Goal: Information Seeking & Learning: Learn about a topic

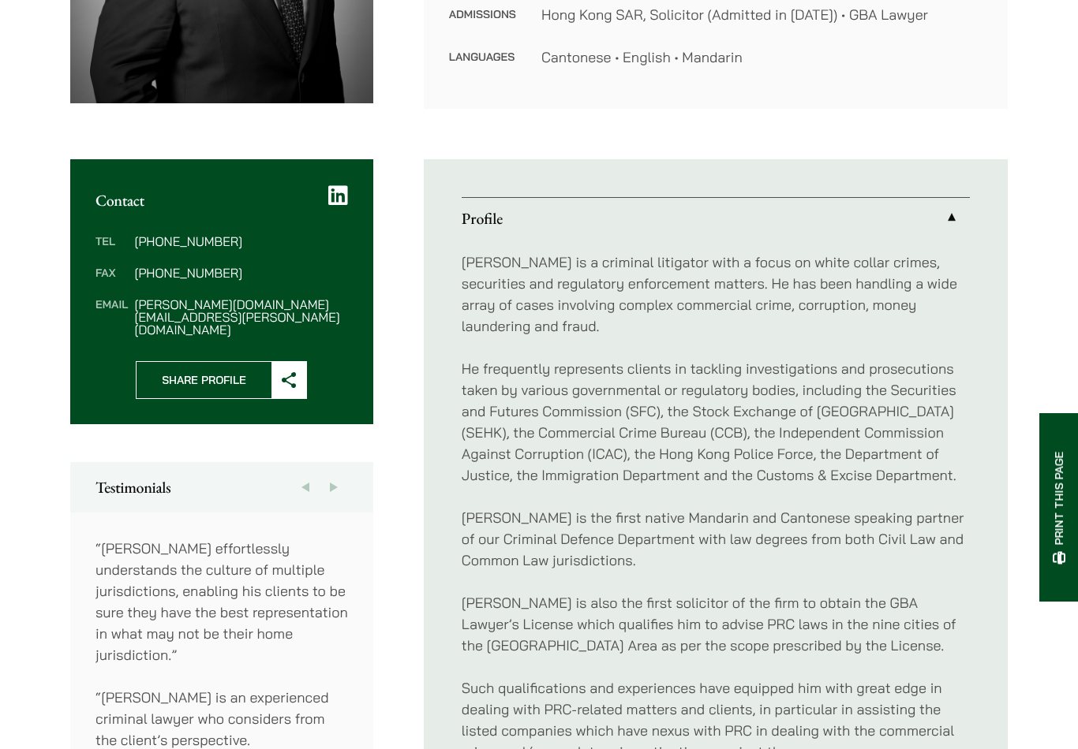
scroll to position [447, 0]
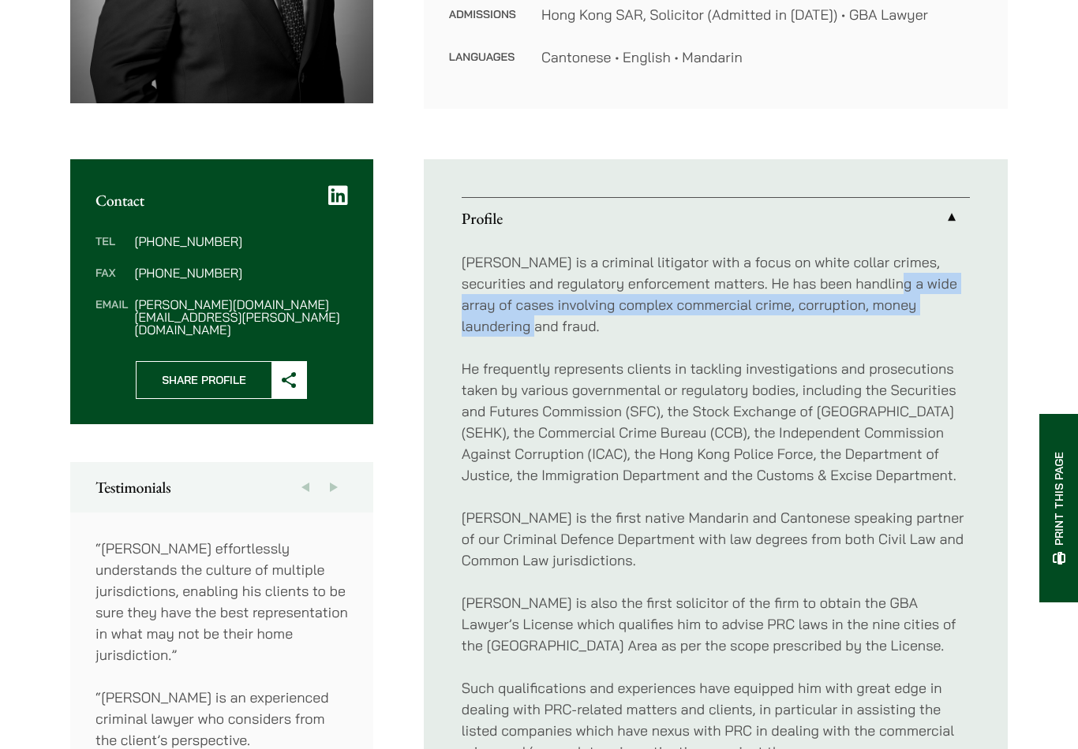
click at [928, 373] on p "He frequently represents clients in tackling investigations and prosecutions ta…" at bounding box center [716, 422] width 508 height 128
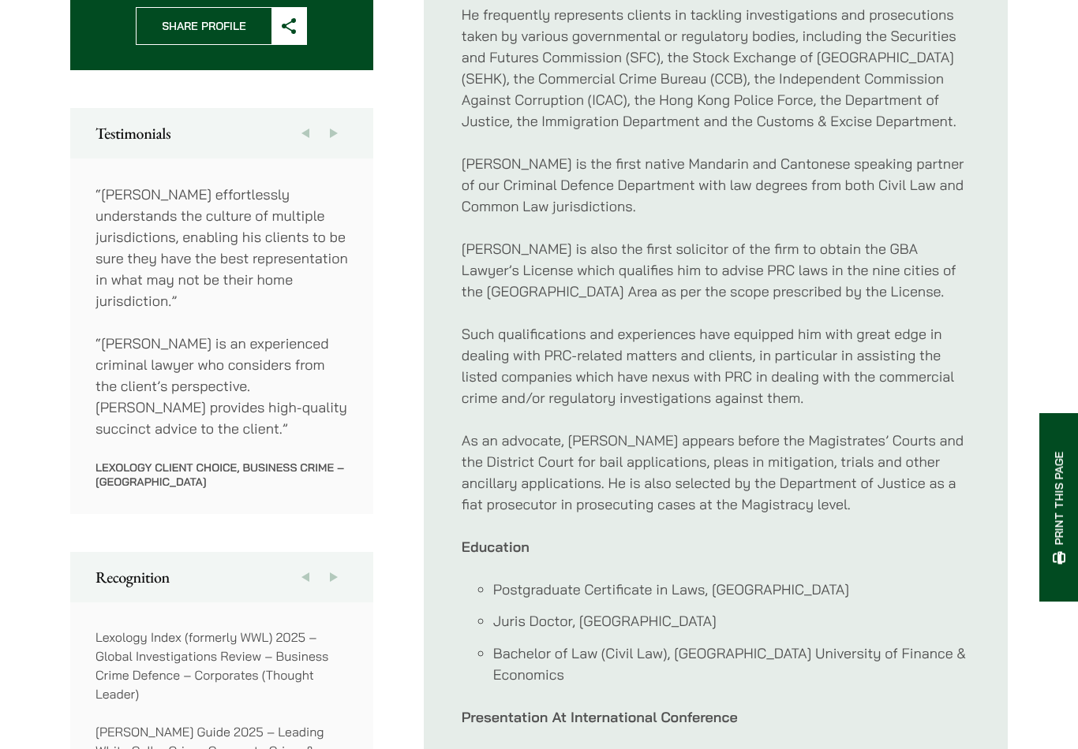
scroll to position [799, 0]
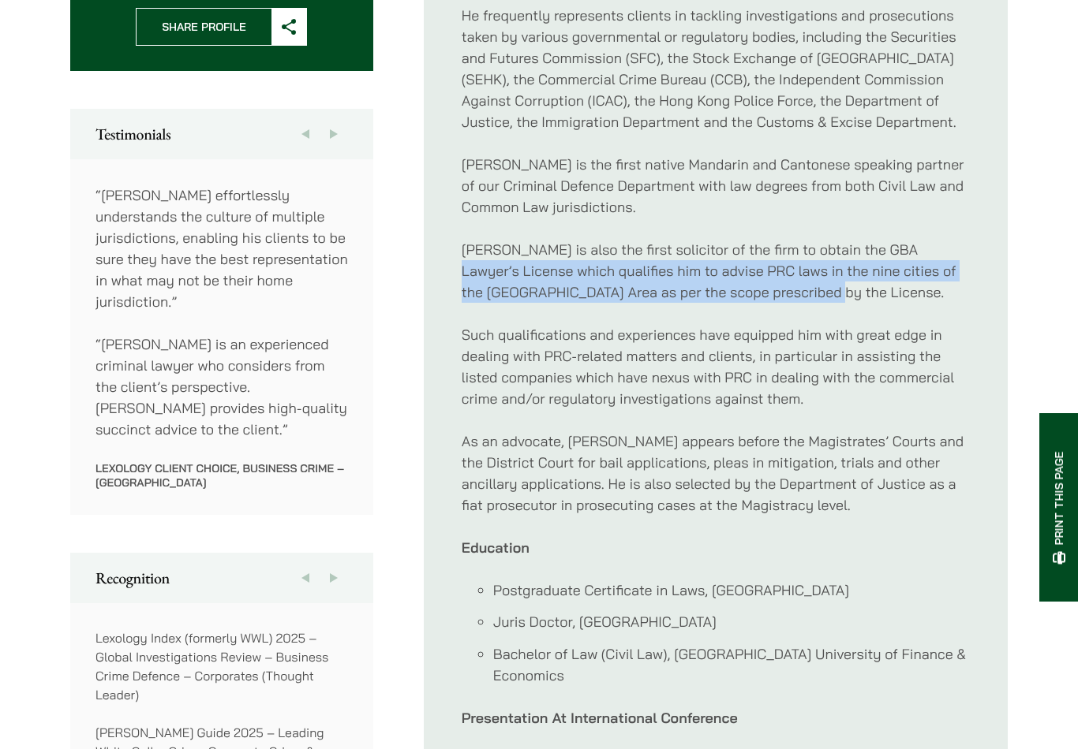
click at [939, 295] on div "Paul is a criminal litigator with a focus on white collar crimes, securities an…" at bounding box center [716, 452] width 508 height 1133
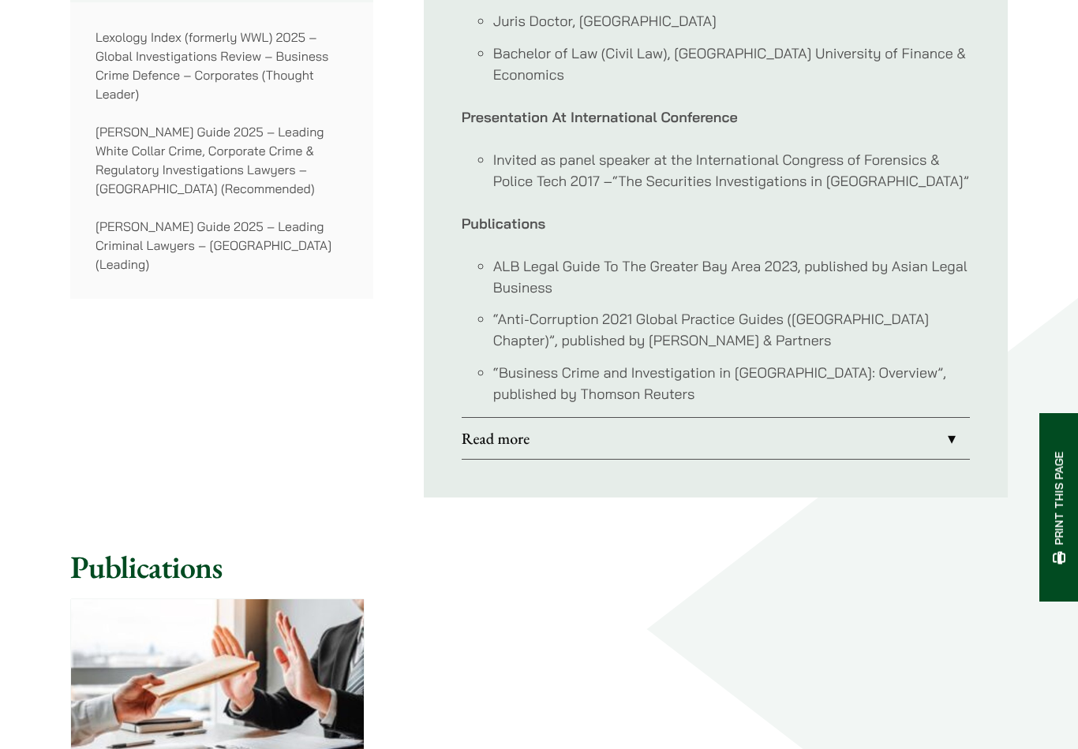
scroll to position [1401, 0]
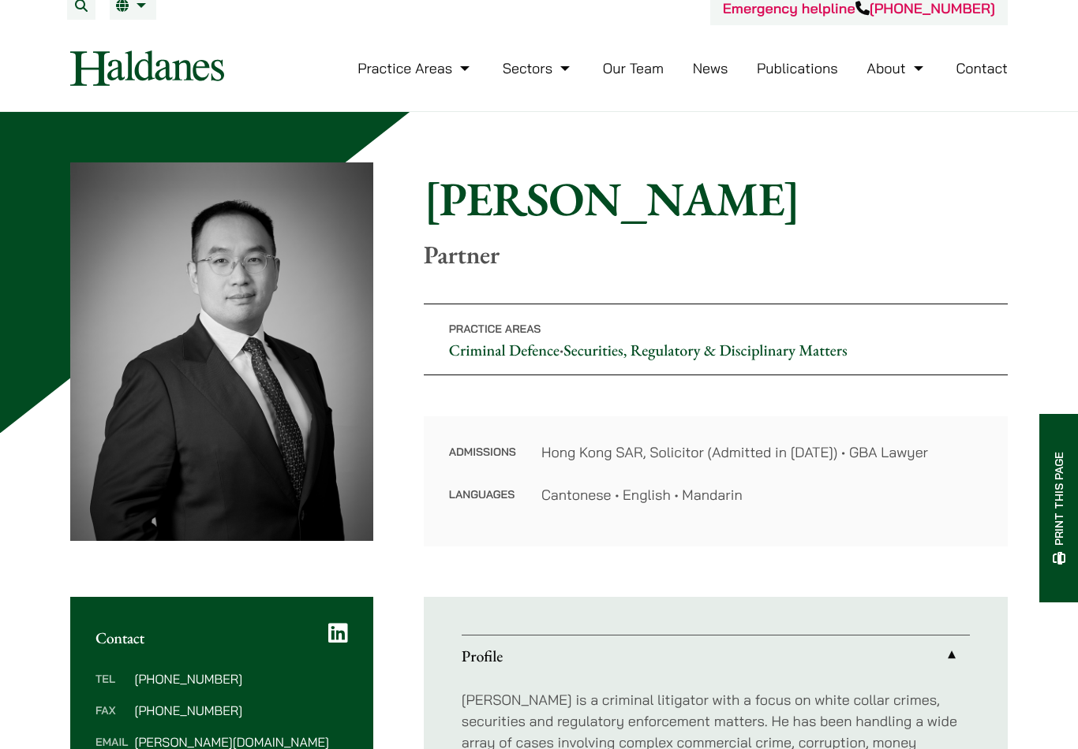
scroll to position [0, 0]
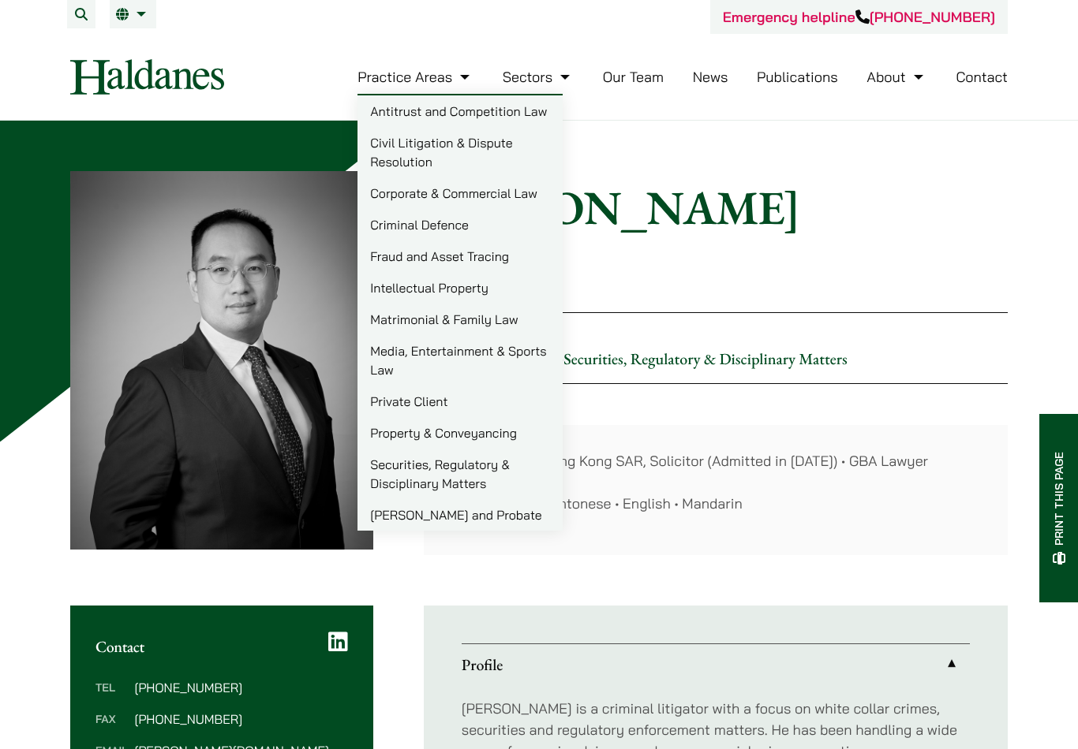
click at [529, 405] on link "Private Client" at bounding box center [459, 402] width 205 height 32
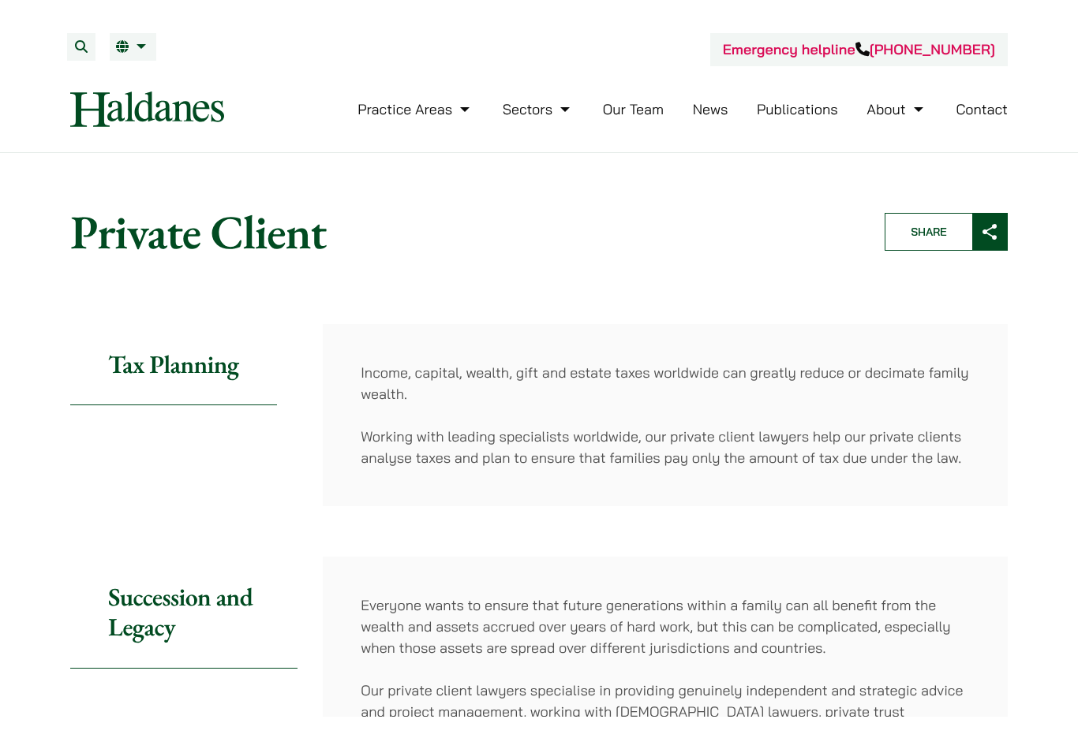
scroll to position [2, 0]
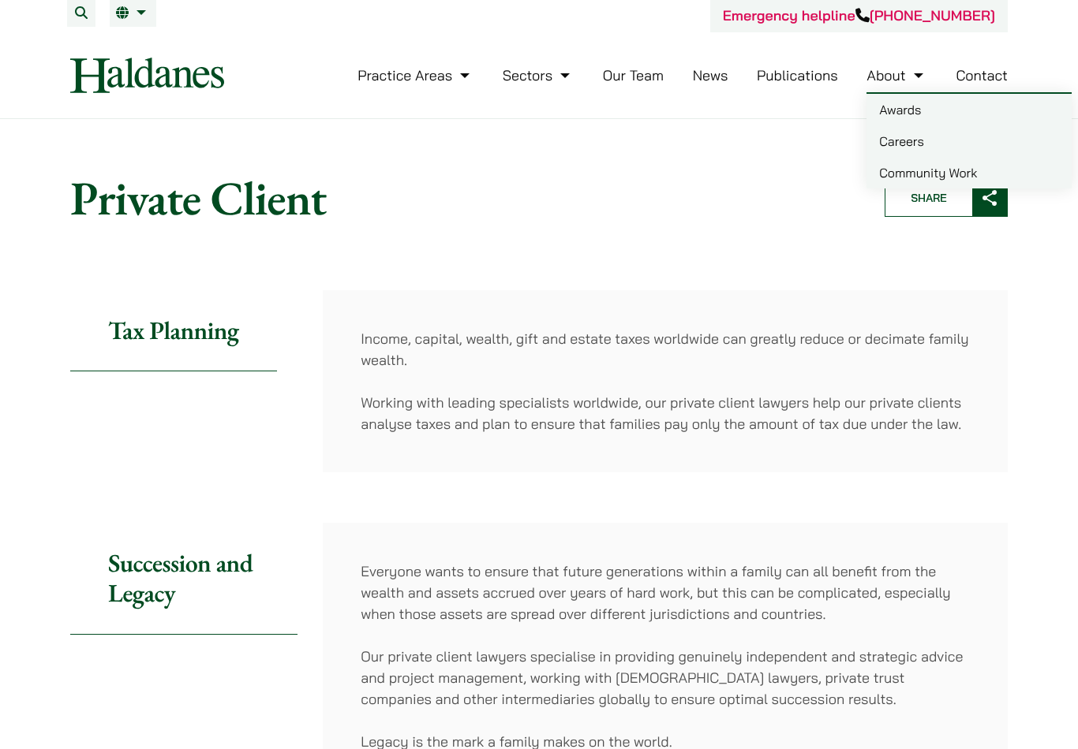
click at [940, 134] on link "Careers" at bounding box center [968, 141] width 205 height 32
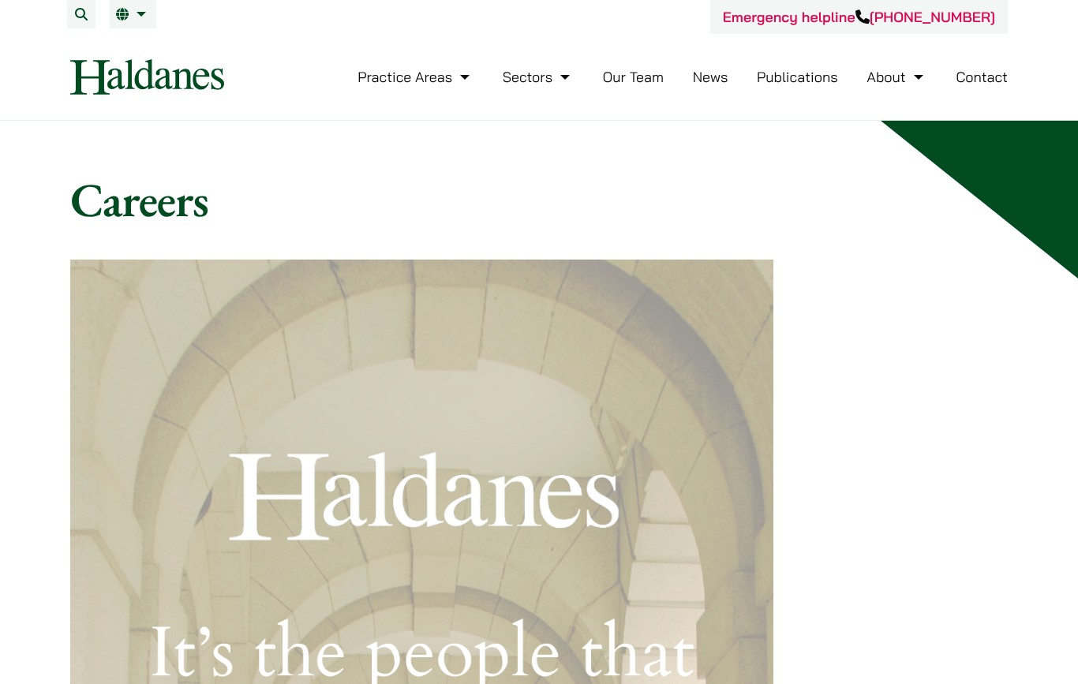
click at [810, 71] on link "Publications" at bounding box center [797, 77] width 81 height 18
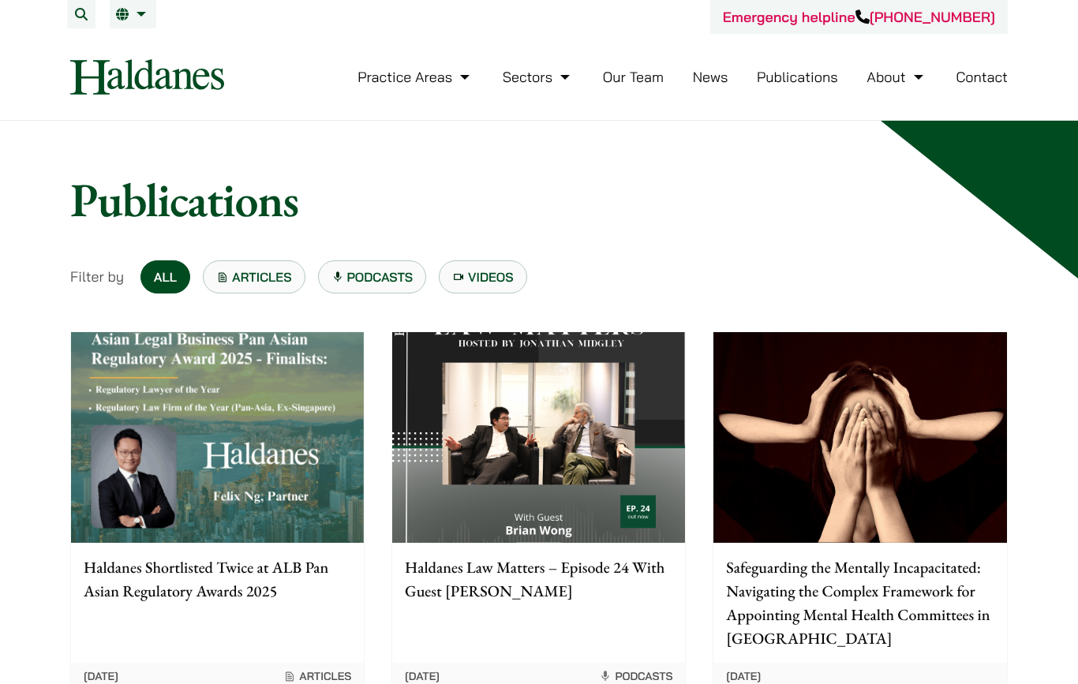
click at [553, 84] on link "Sectors" at bounding box center [538, 77] width 71 height 18
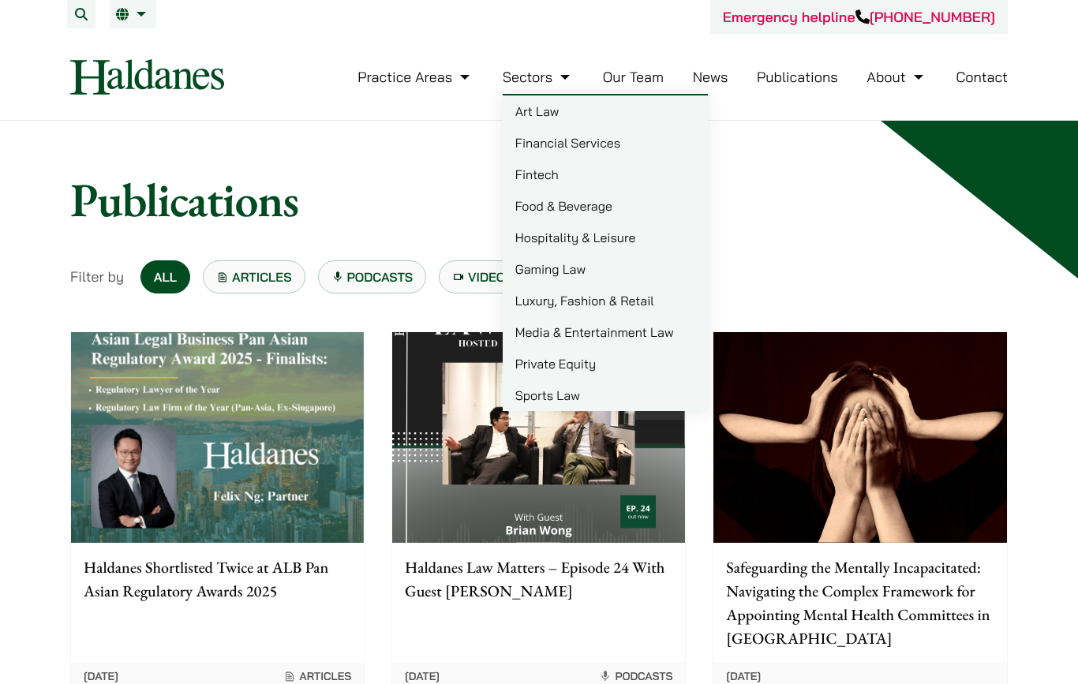
click at [813, 118] on nav "Practice Areas Antitrust and Competition Law Civil Litigation & Dispute Resolut…" at bounding box center [538, 77] width 937 height 86
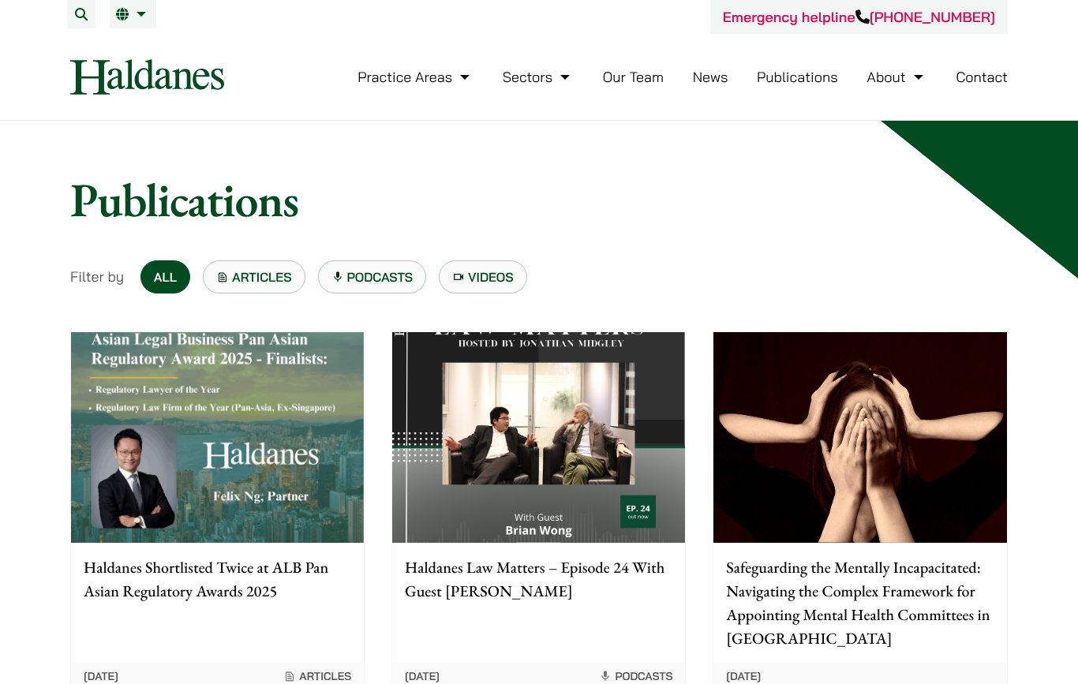
click at [469, 60] on li "Practice Areas Antitrust and Competition Law Civil Litigation & Dispute Resolut…" at bounding box center [415, 77] width 116 height 34
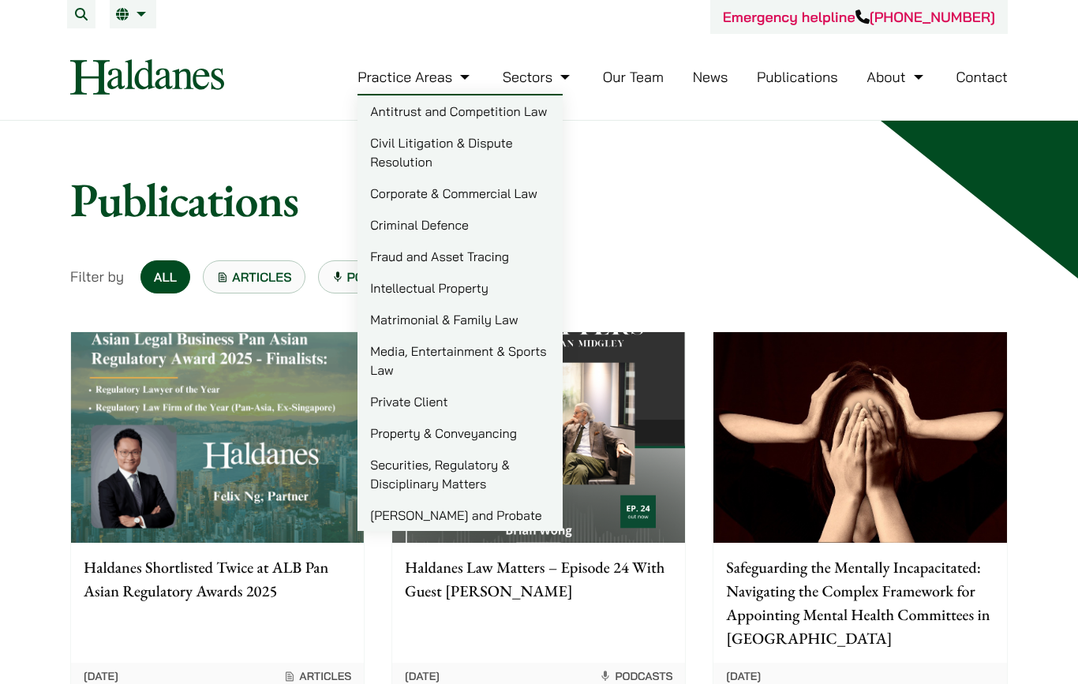
click at [525, 232] on link "Criminal Defence" at bounding box center [459, 225] width 205 height 32
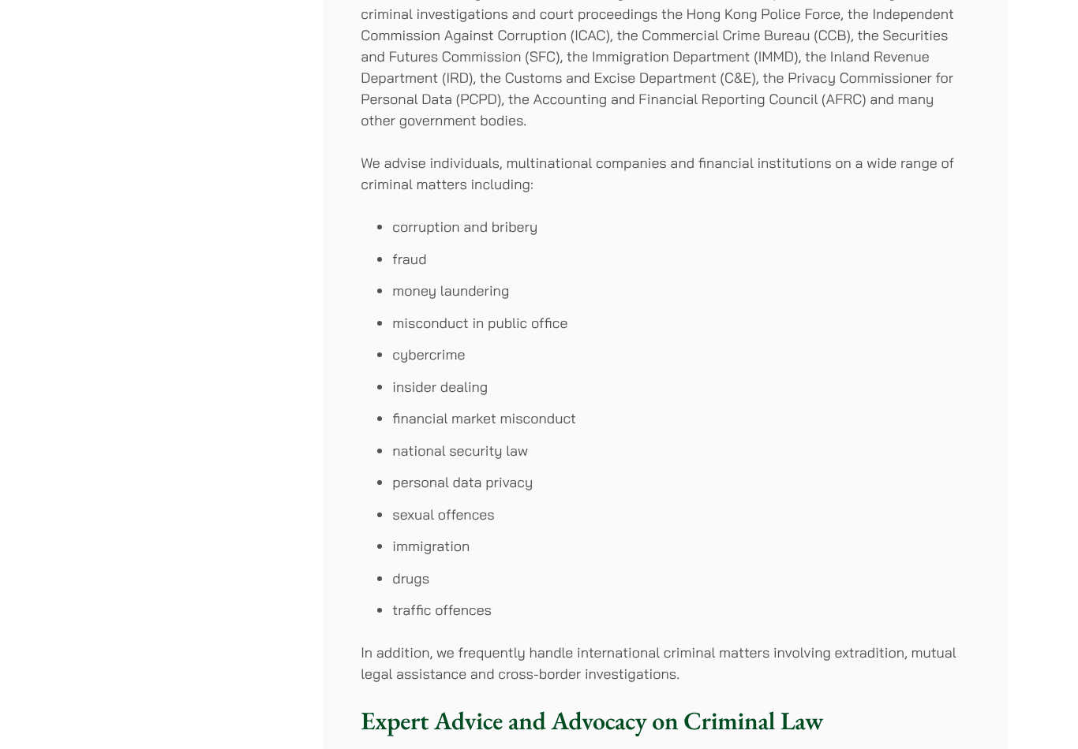
scroll to position [660, 0]
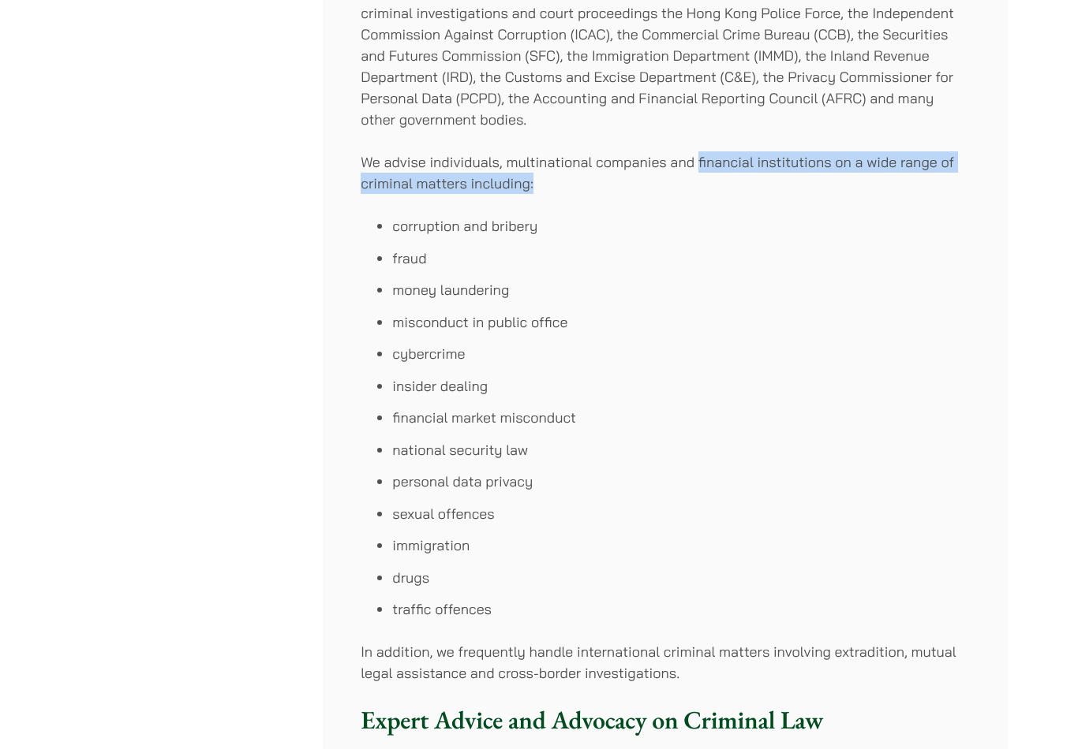
click at [861, 323] on li "misconduct in public office" at bounding box center [680, 322] width 577 height 21
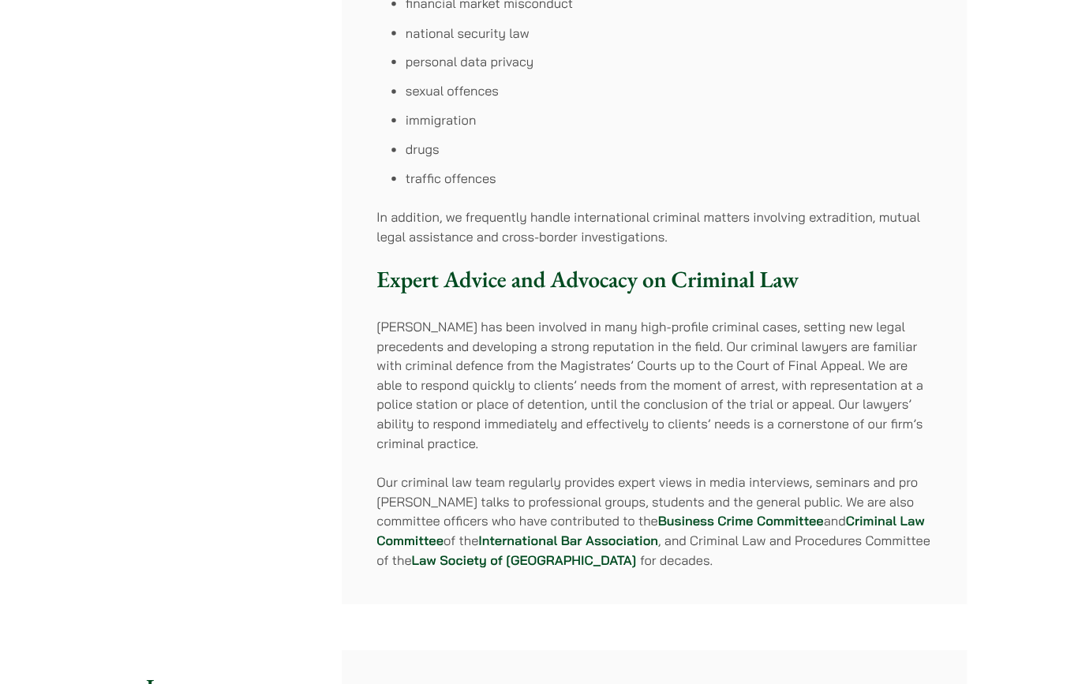
scroll to position [1072, 0]
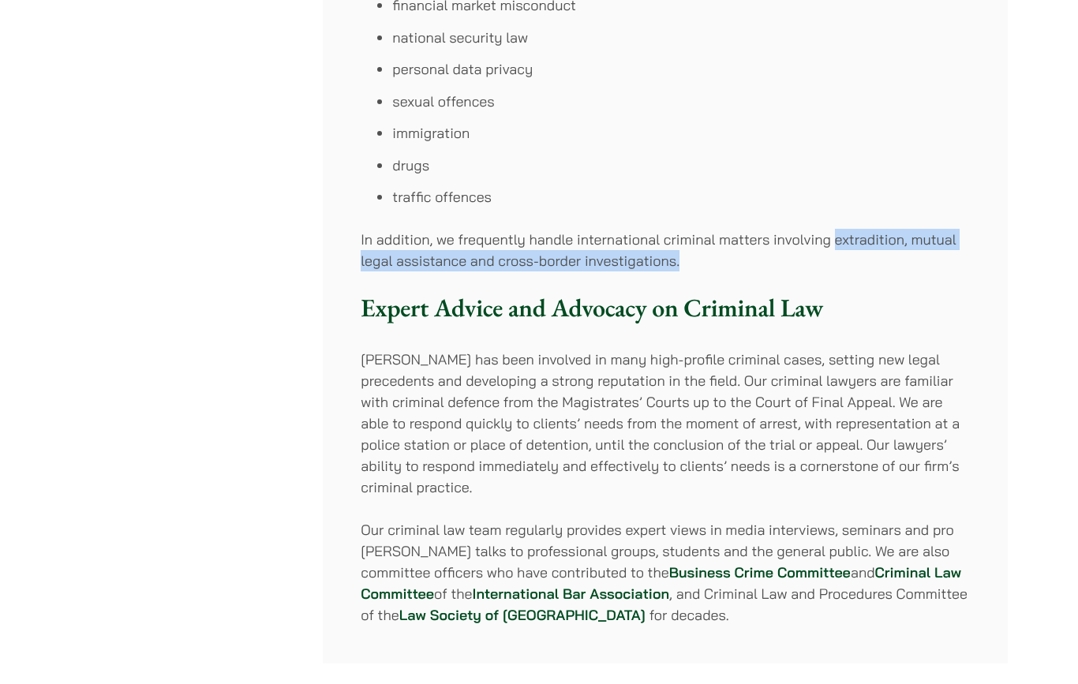
click at [945, 299] on h3 "Expert Advice and Advocacy on Criminal Law" at bounding box center [665, 308] width 609 height 30
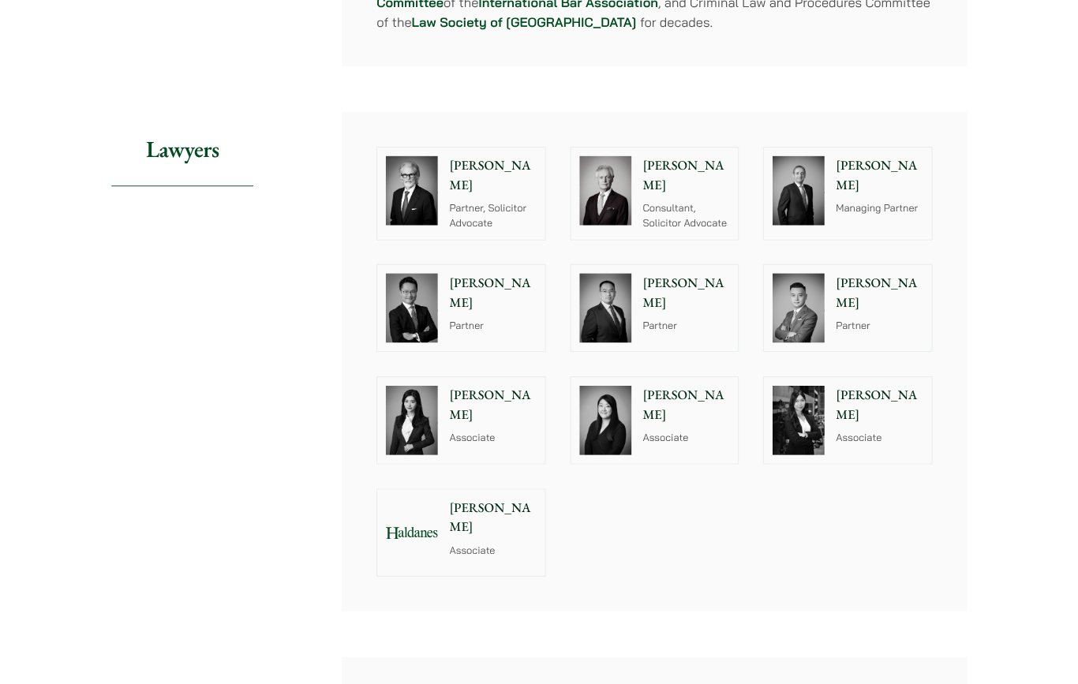
scroll to position [1662, 0]
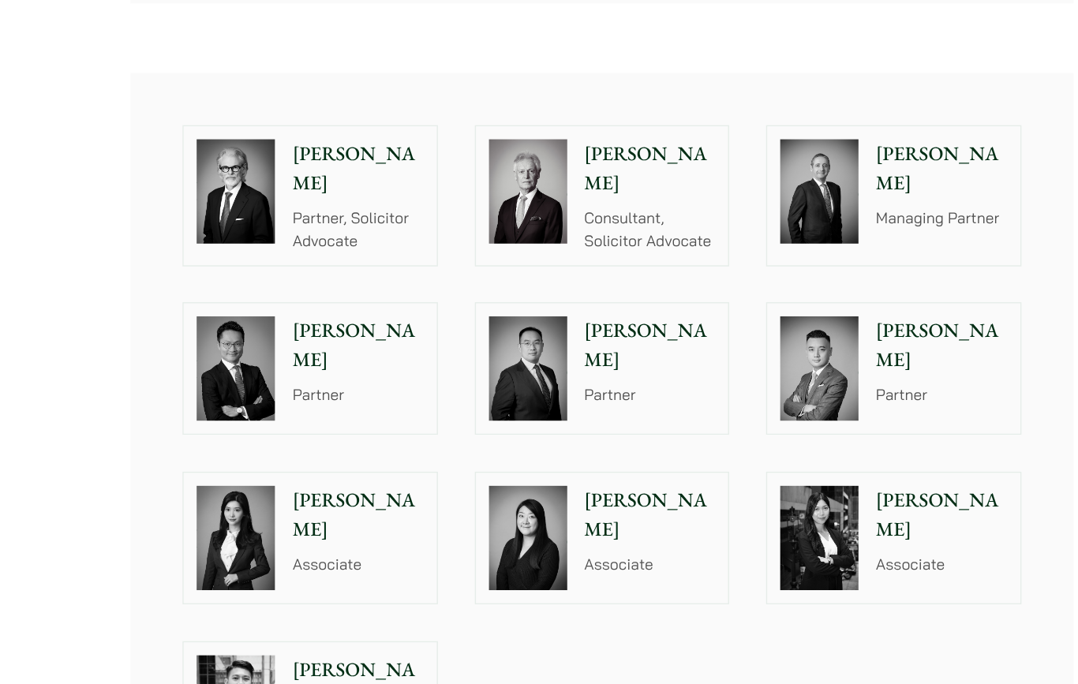
click at [501, 124] on div "Jonathan Midgley Partner, Solicitor Advocate Geoffrey Booth Consultant, Solicit…" at bounding box center [665, 397] width 685 height 547
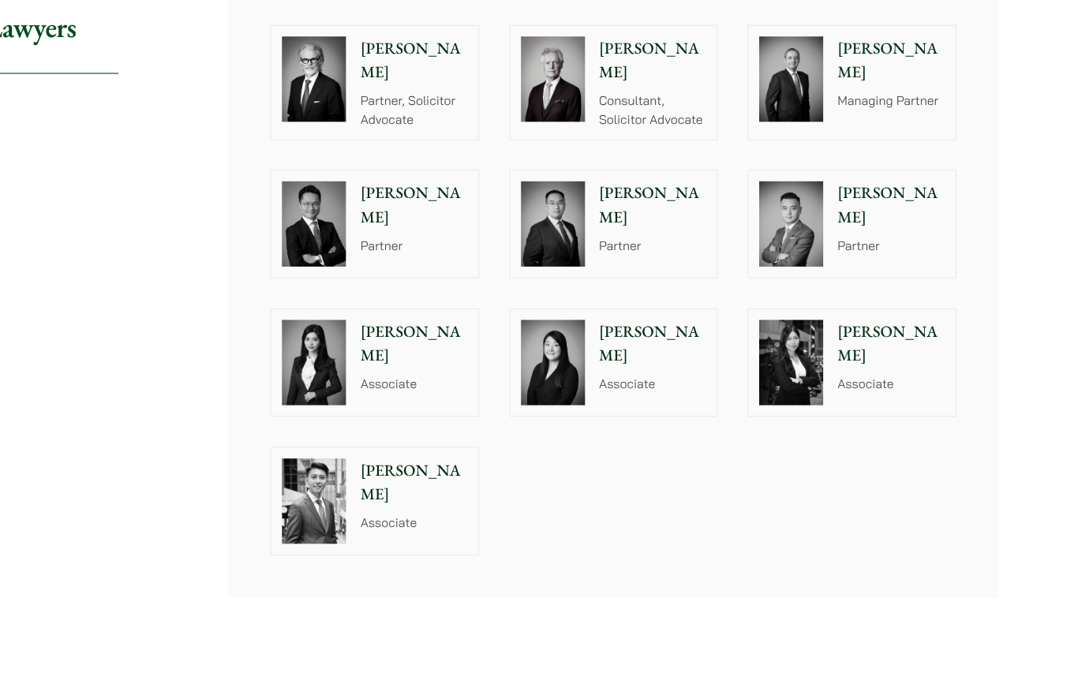
scroll to position [1777, 0]
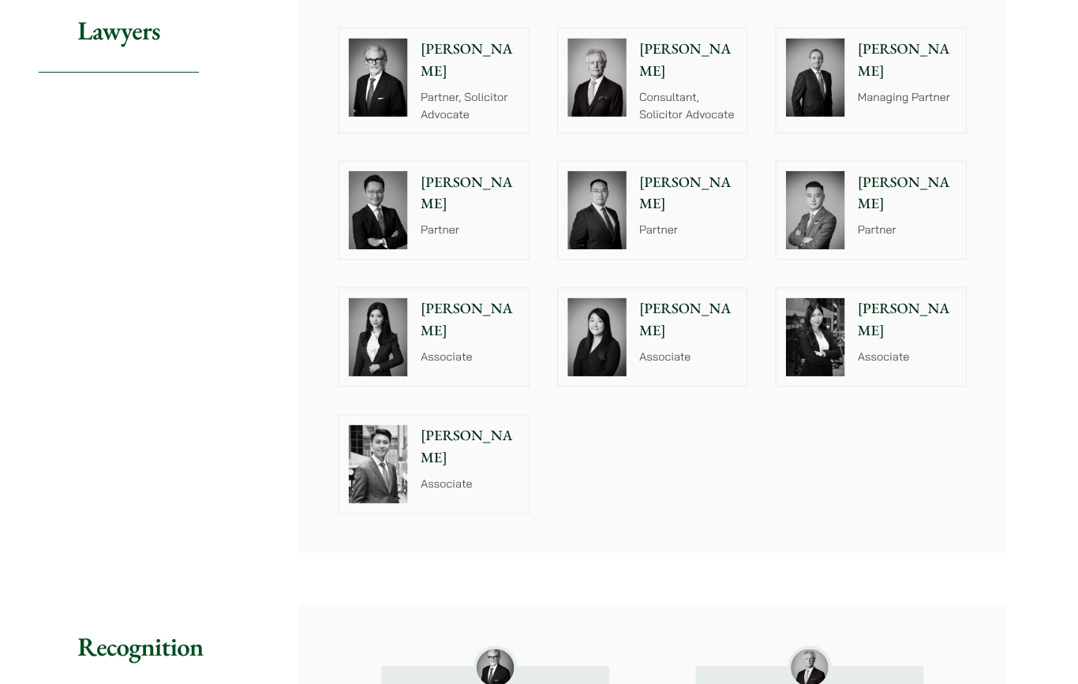
click at [888, 466] on div "Jonathan Midgley Partner, Solicitor Advocate Geoffrey Booth Consultant, Solicit…" at bounding box center [664, 282] width 635 height 498
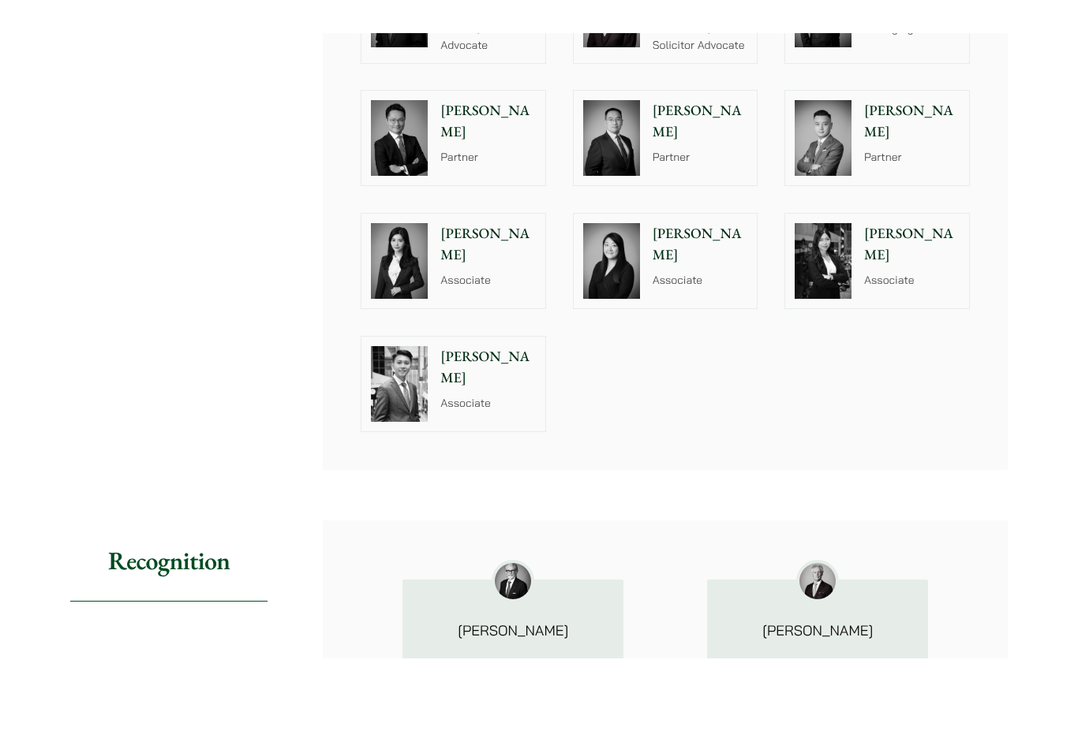
scroll to position [2091, 0]
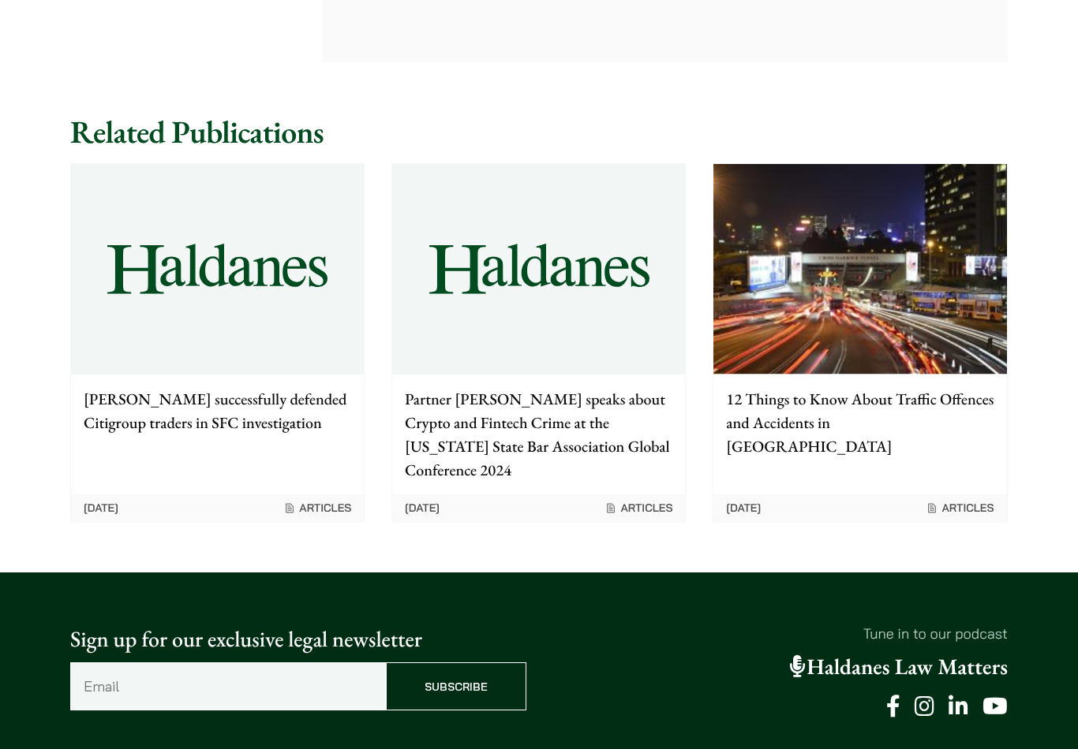
scroll to position [3074, 0]
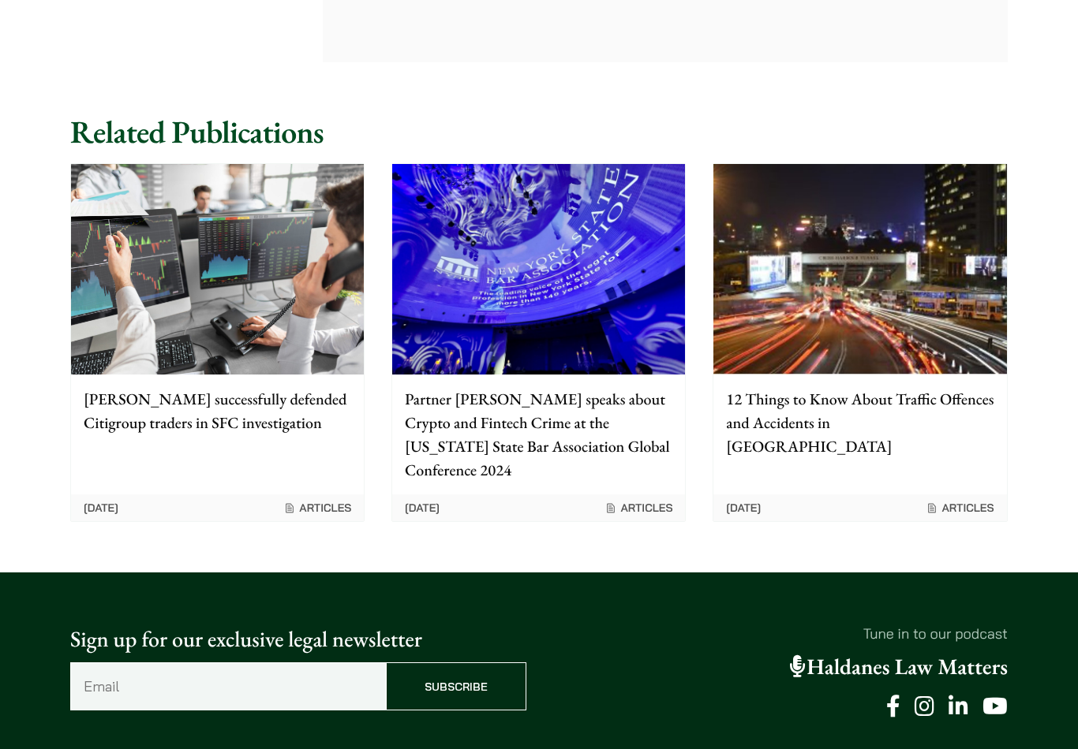
click at [139, 239] on img at bounding box center [217, 270] width 293 height 211
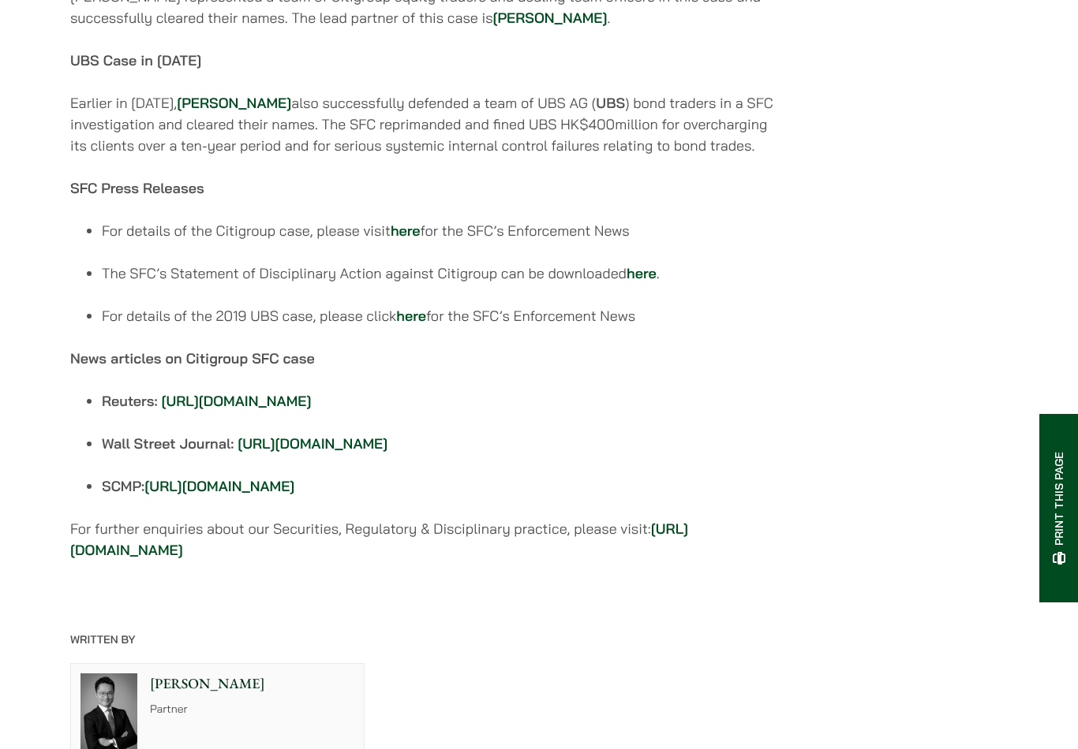
scroll to position [1442, 0]
